Goal: Task Accomplishment & Management: Complete application form

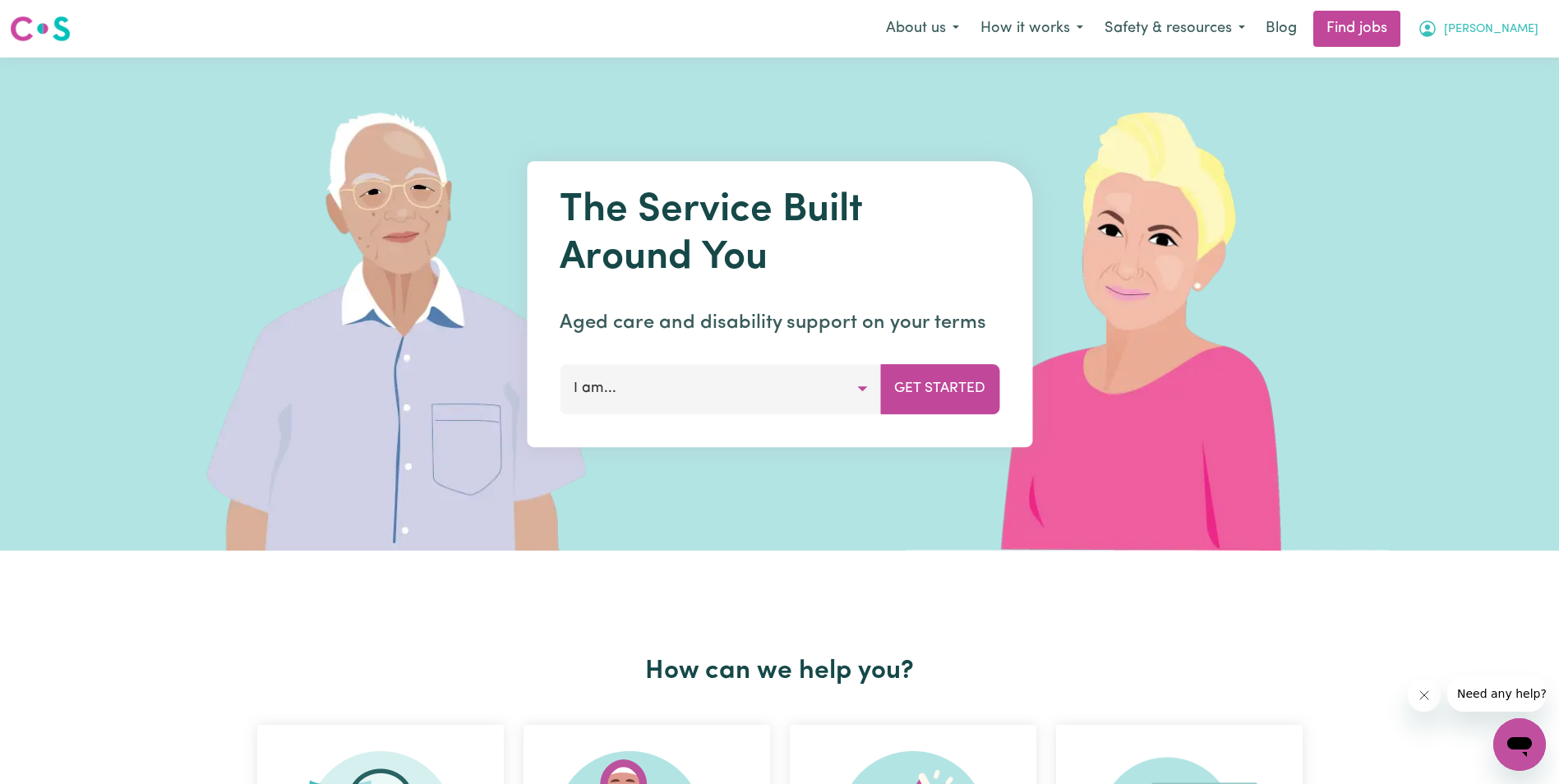
click at [1523, 30] on span "[PERSON_NAME]" at bounding box center [1490, 29] width 94 height 18
click at [1483, 61] on link "My Account" at bounding box center [1483, 64] width 130 height 31
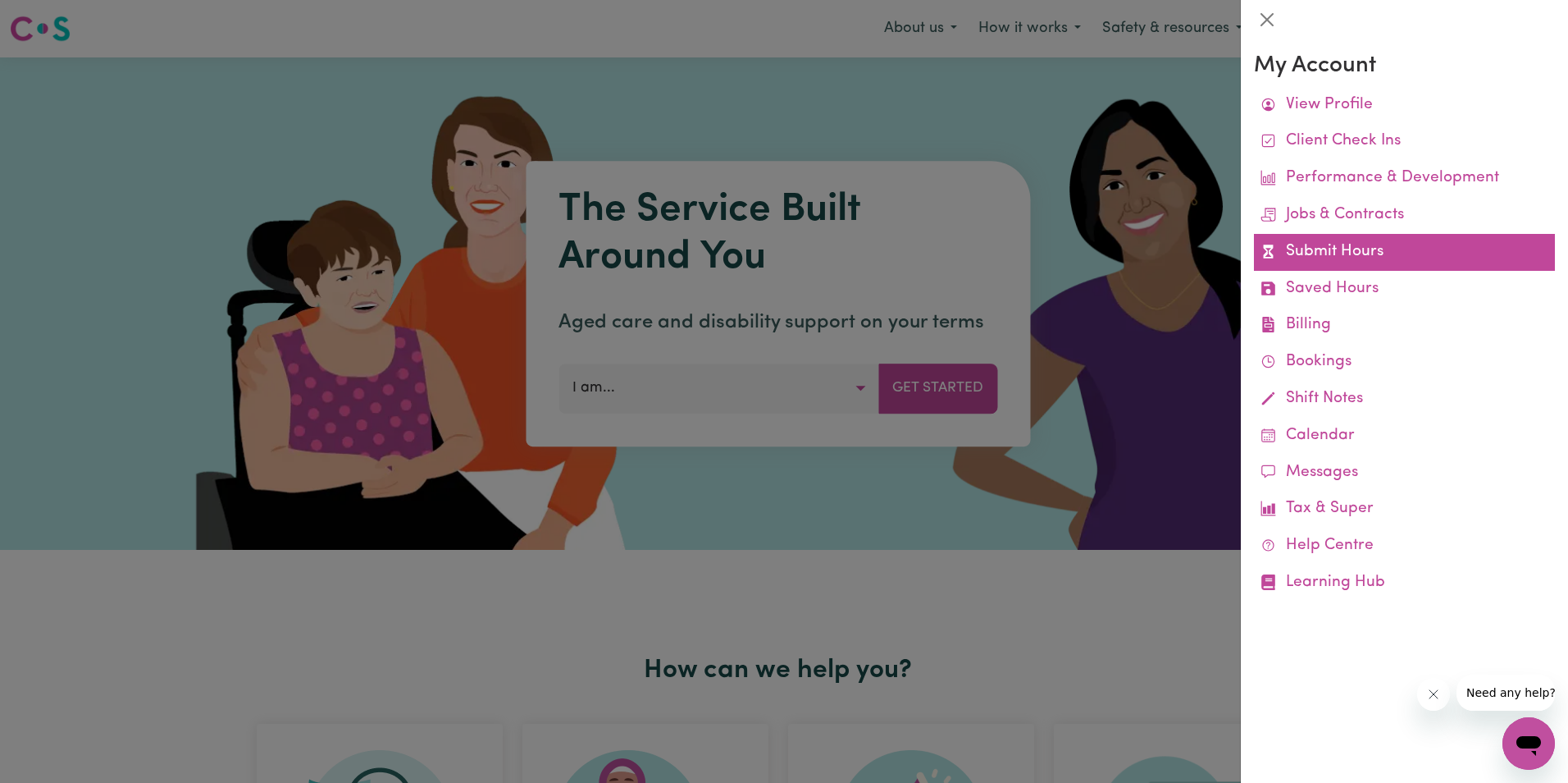
click at [1342, 251] on link "Submit Hours" at bounding box center [1405, 252] width 301 height 37
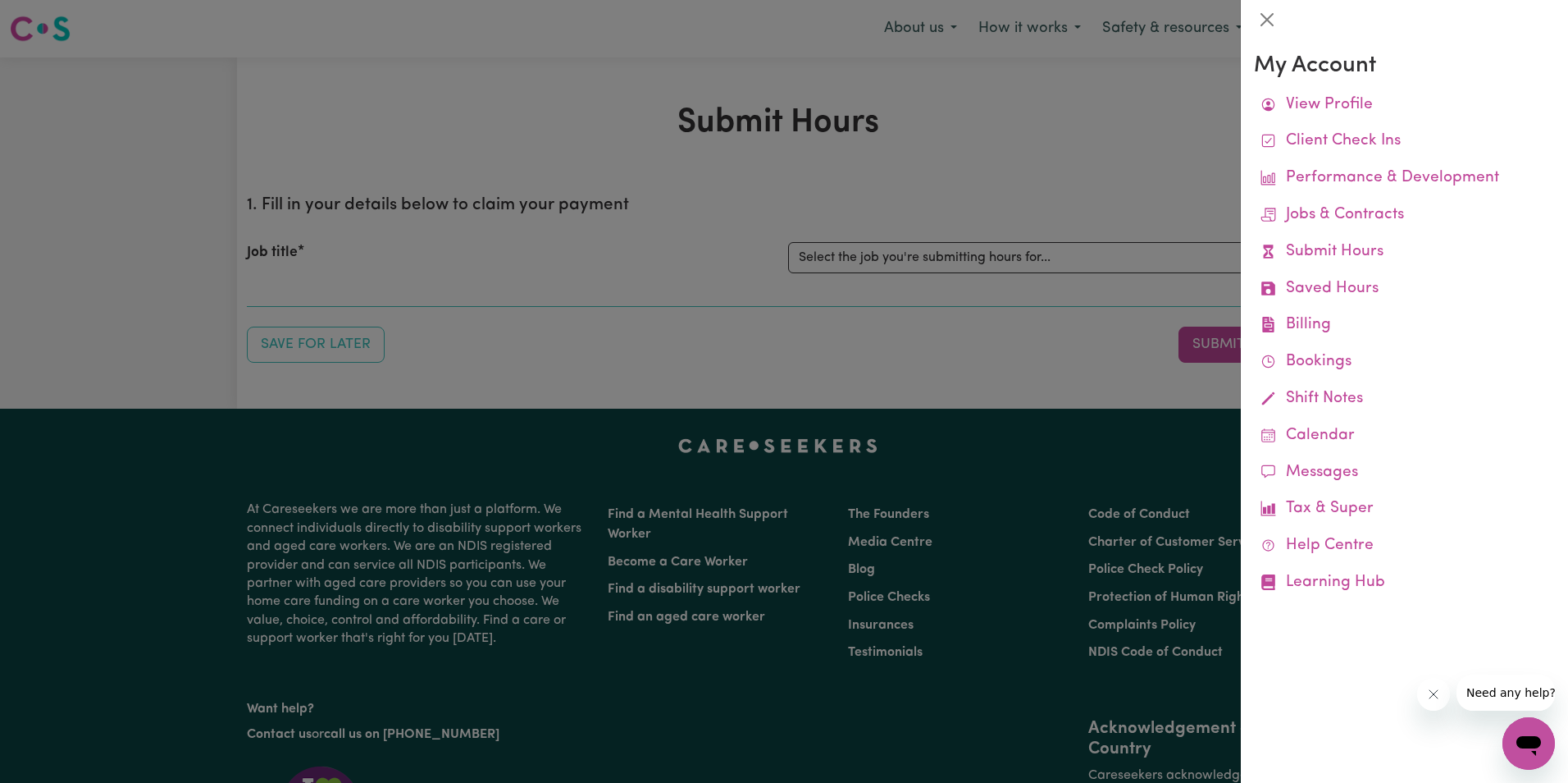
click at [876, 255] on div at bounding box center [784, 391] width 1568 height 783
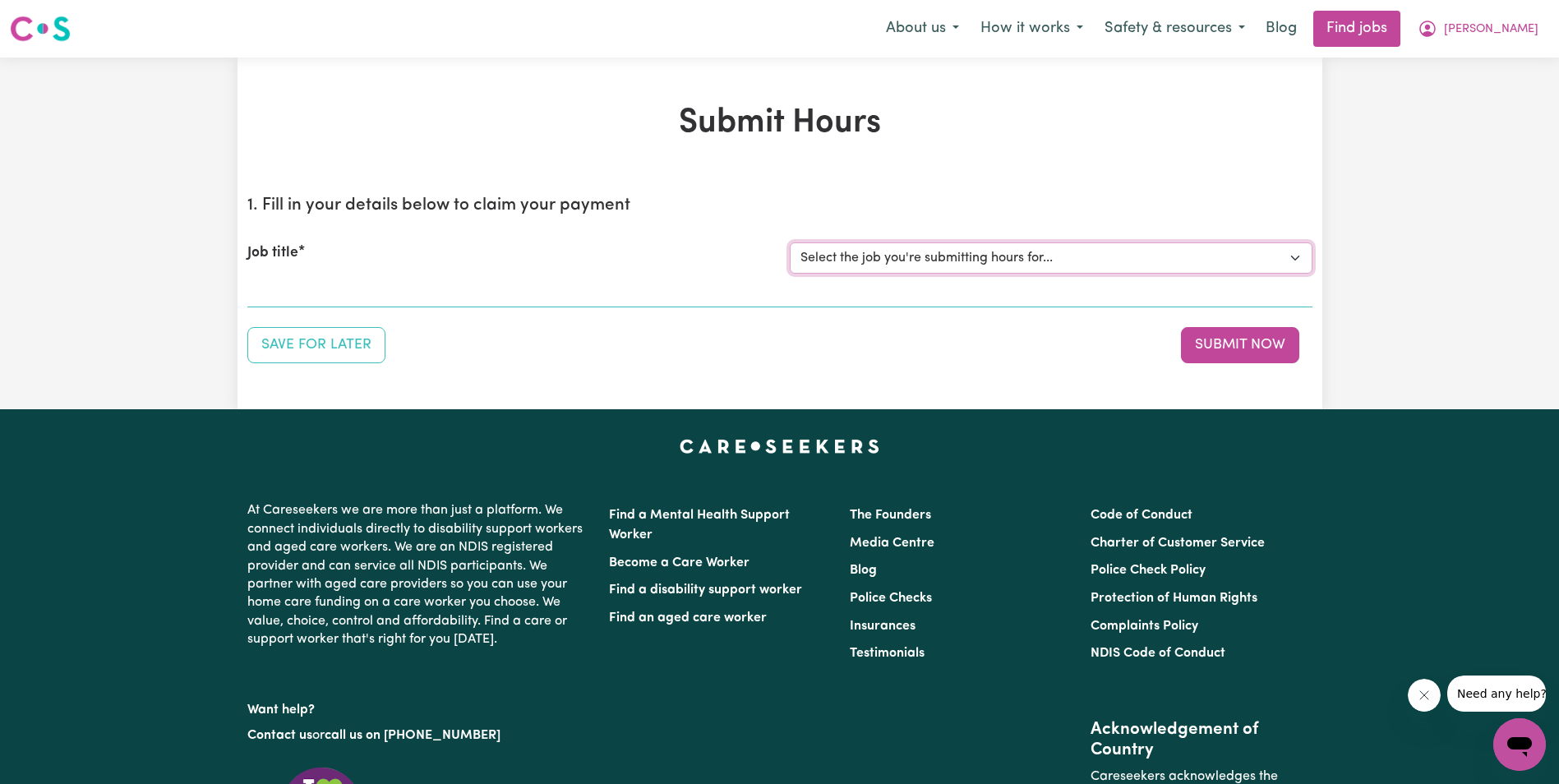
click at [917, 257] on select "Select the job you're submitting hours for... [[PERSON_NAME]] Support Worker in…" at bounding box center [1050, 258] width 522 height 31
select select "11643"
click at [790, 242] on select "Select the job you're submitting hours for... [[PERSON_NAME]] Support Worker in…" at bounding box center [1050, 258] width 522 height 31
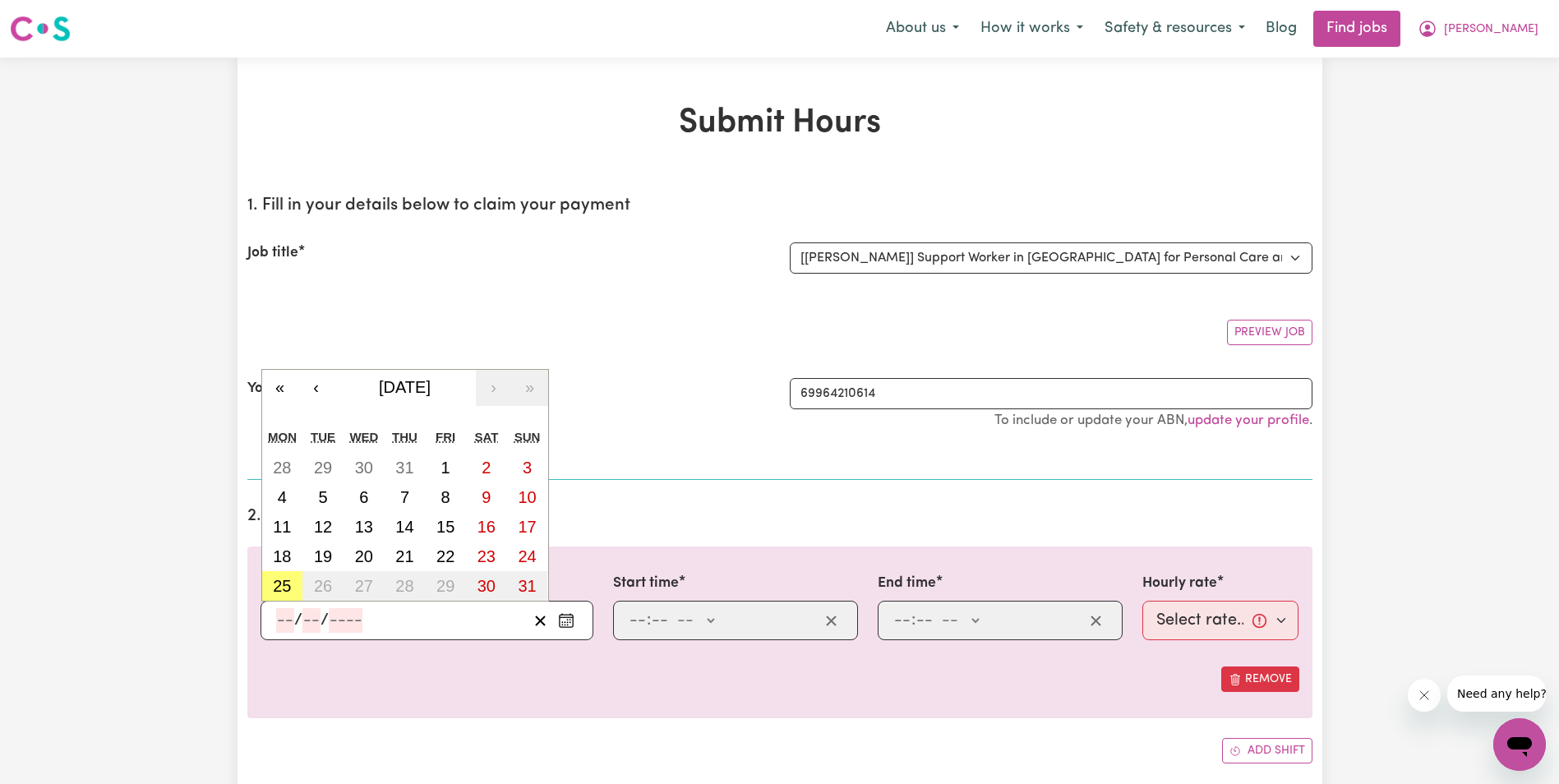
click at [331, 622] on input "number" at bounding box center [345, 620] width 34 height 25
click at [372, 503] on button "6" at bounding box center [363, 497] width 41 height 29
type input "[DATE]"
type input "6"
type input "8"
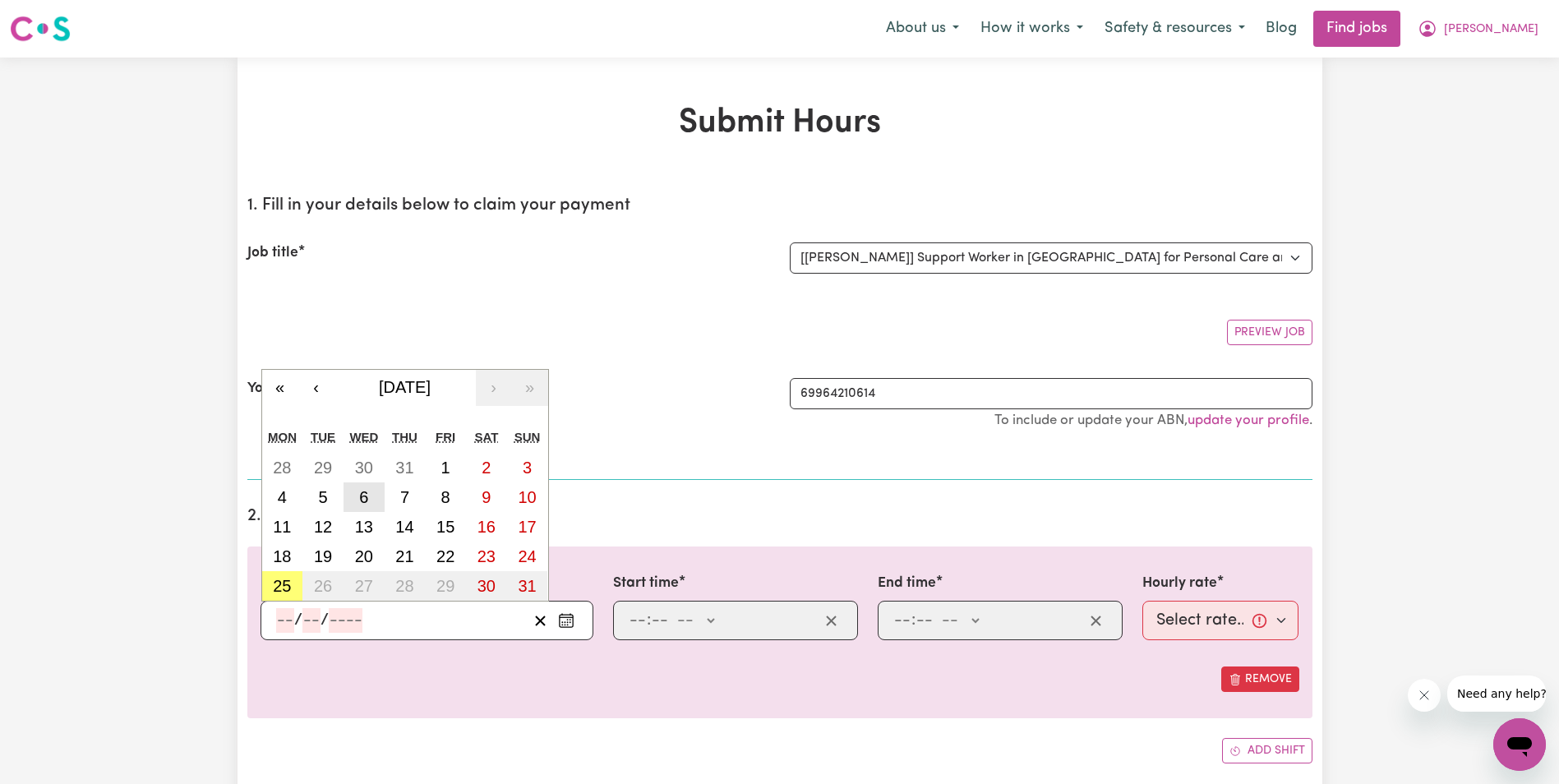
type input "2025"
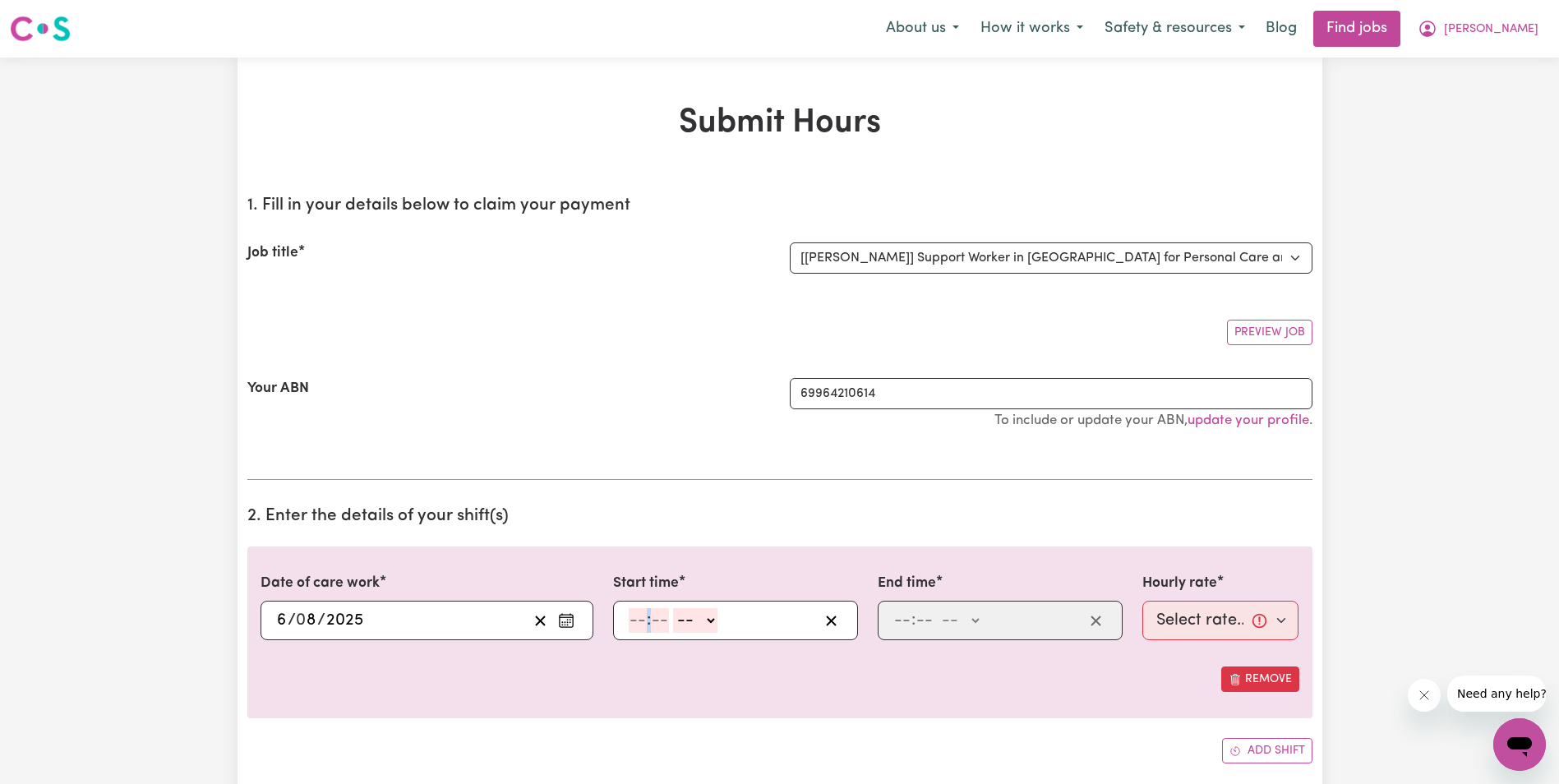
click at [652, 612] on div ": -- AM PM" at bounding box center [722, 620] width 191 height 25
type input "8"
type input "30"
drag, startPoint x: 709, startPoint y: 618, endPoint x: 704, endPoint y: 632, distance: 14.9
click at [709, 618] on select "-- AM PM" at bounding box center [691, 620] width 44 height 25
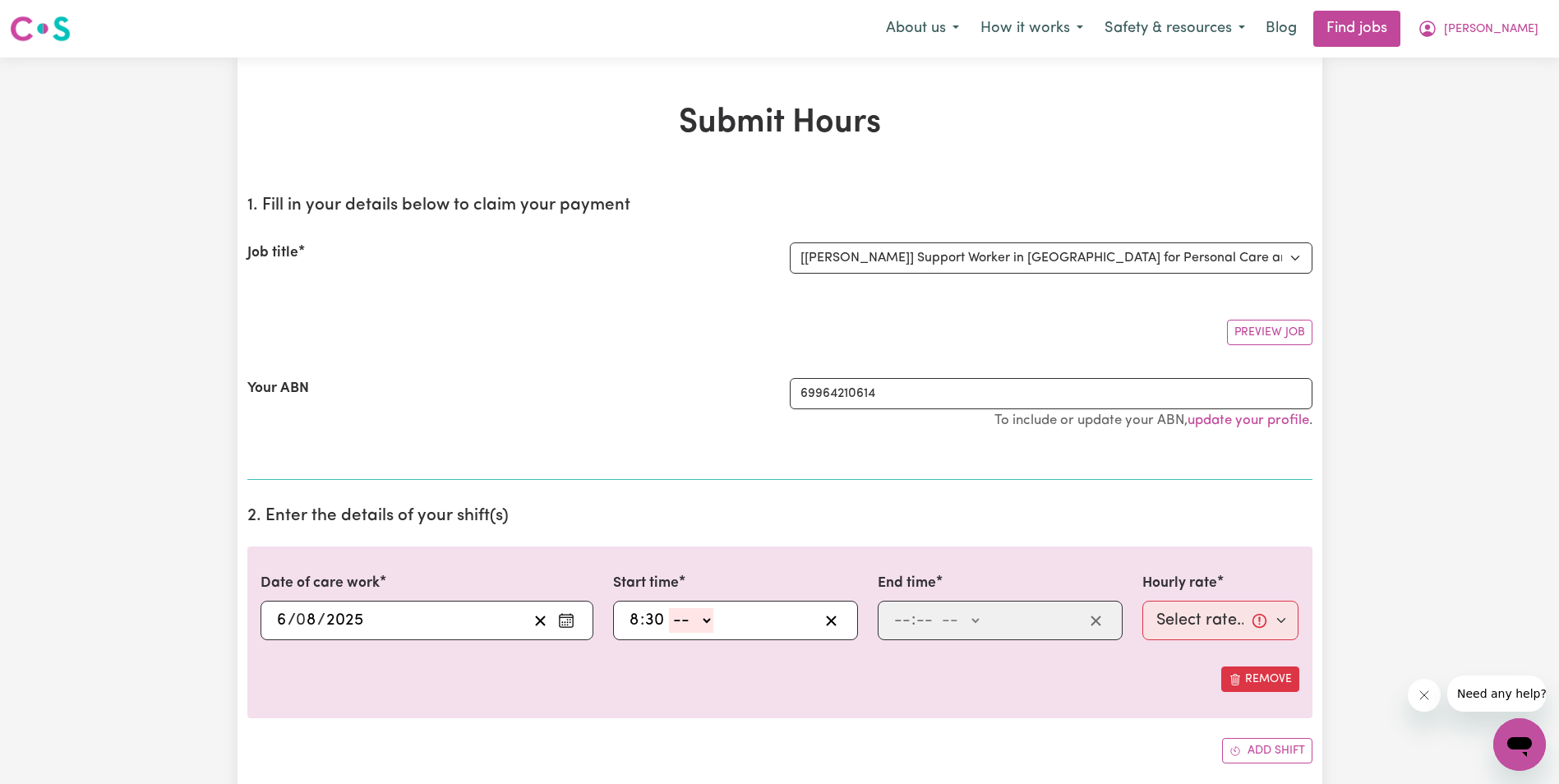
select select "am"
click at [669, 608] on select "-- AM PM" at bounding box center [691, 620] width 44 height 25
type input "08:30"
click at [900, 619] on input "number" at bounding box center [902, 620] width 18 height 25
type input "10"
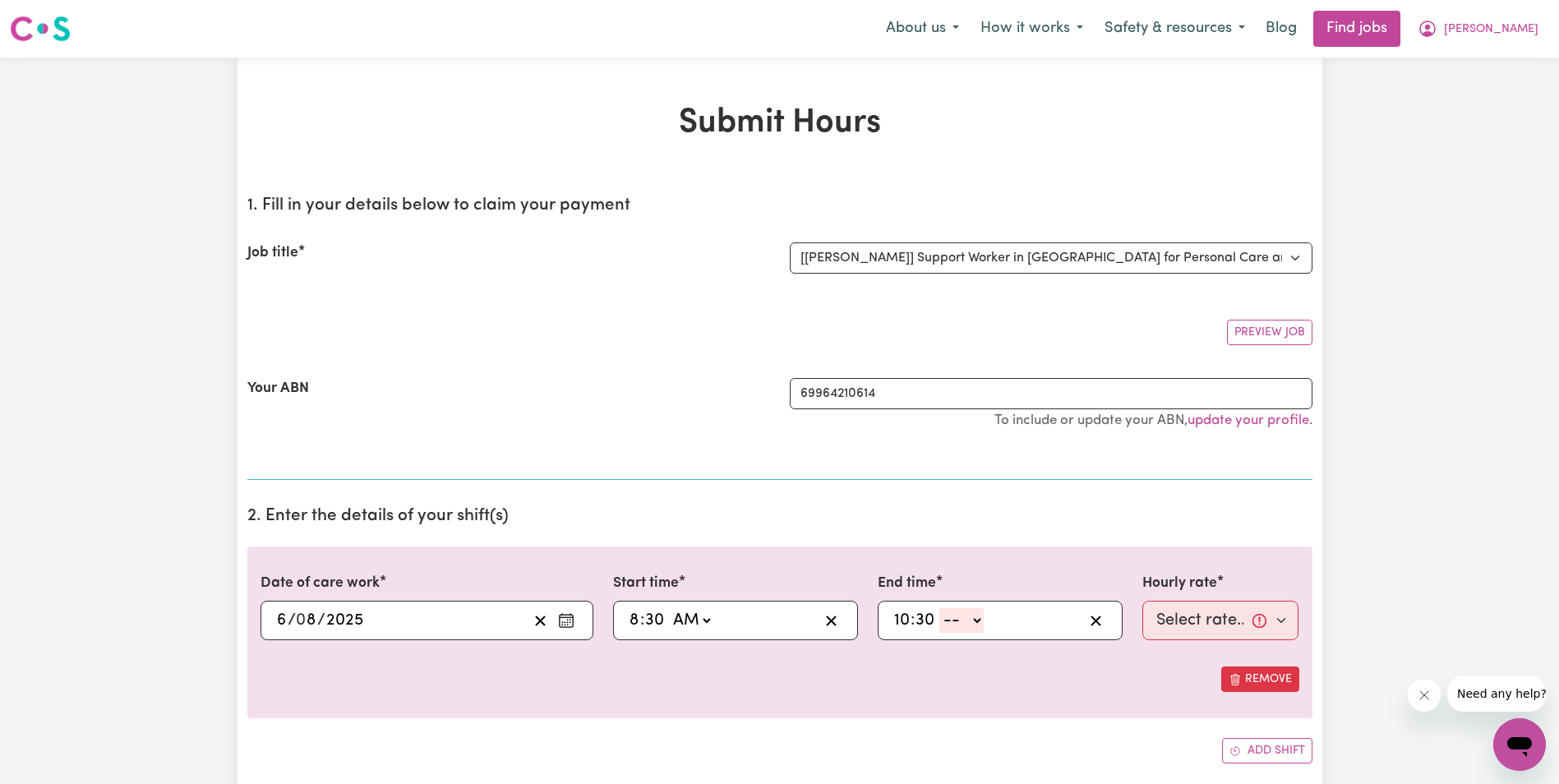
type input "30"
drag, startPoint x: 977, startPoint y: 616, endPoint x: 971, endPoint y: 635, distance: 19.9
click at [977, 616] on select "-- AM PM" at bounding box center [961, 620] width 44 height 25
select select "am"
click at [939, 608] on select "-- AM PM" at bounding box center [961, 620] width 44 height 25
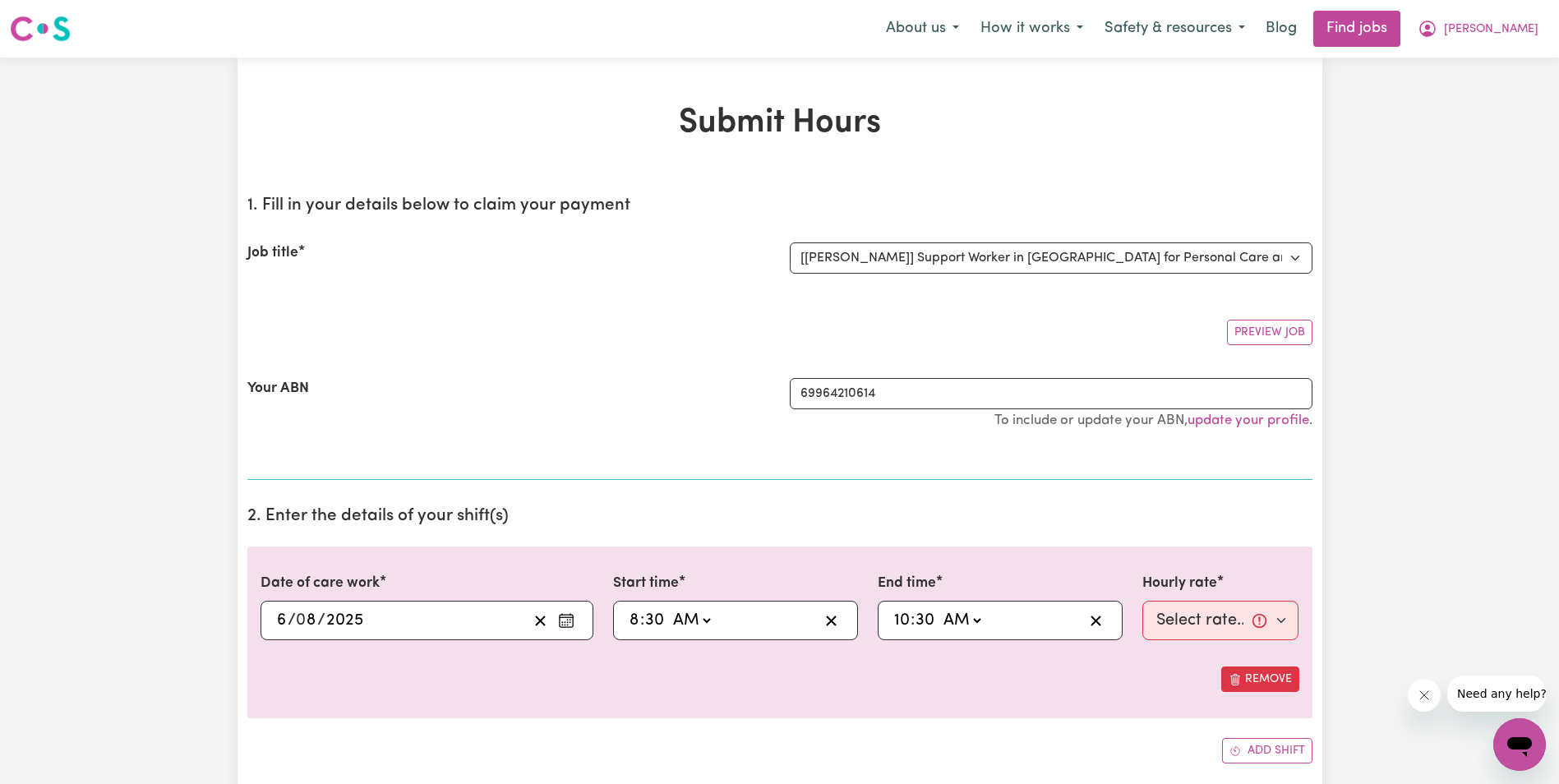
type input "10:30"
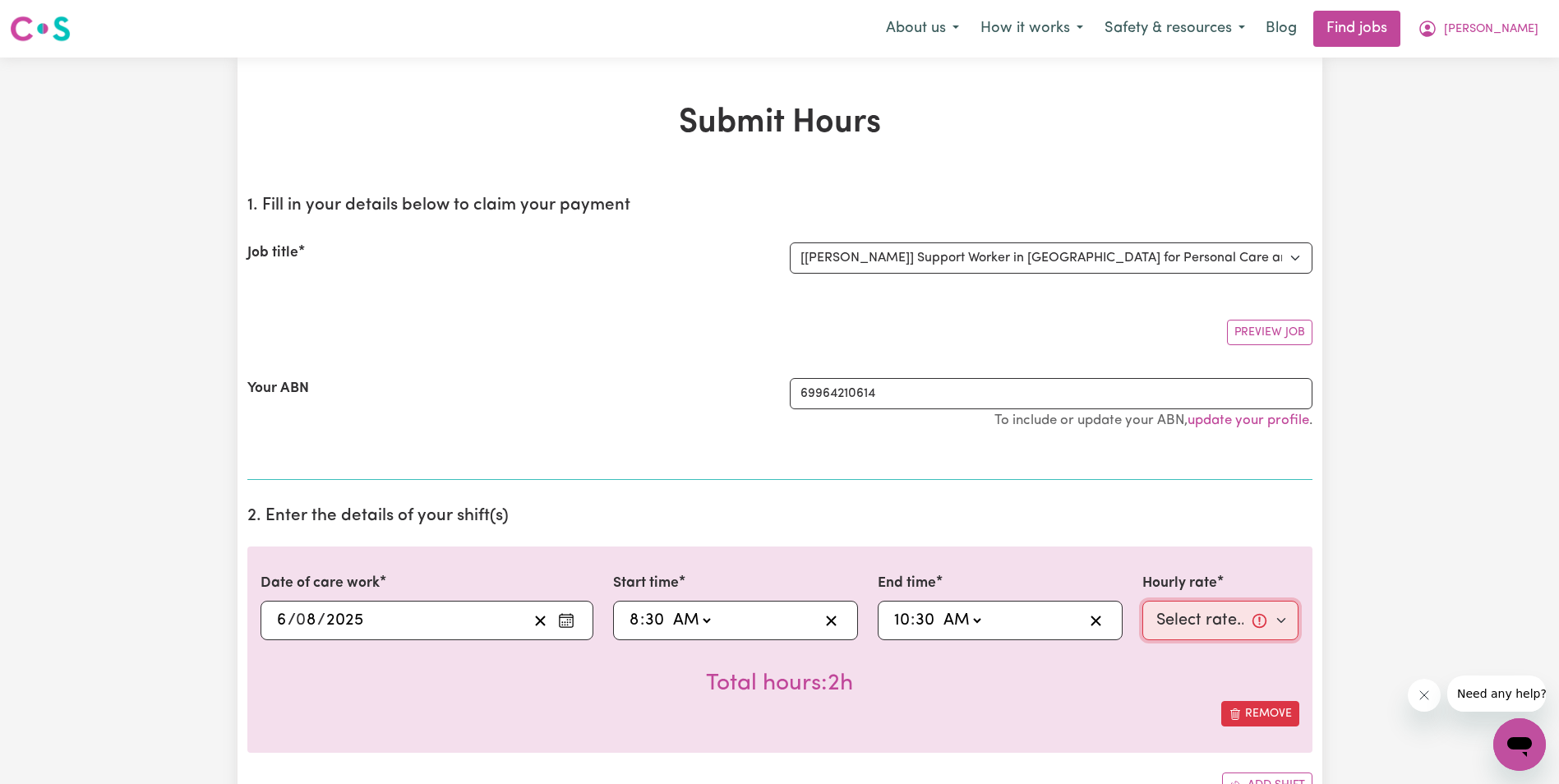
click at [1172, 618] on select "Select rate... $63.00 (Weekday) $63.00 ([DATE]) $63.00 ([DATE])" at bounding box center [1220, 619] width 157 height 39
click at [1521, 27] on span "[PERSON_NAME]" at bounding box center [1490, 29] width 94 height 18
